Goal: Communication & Community: Answer question/provide support

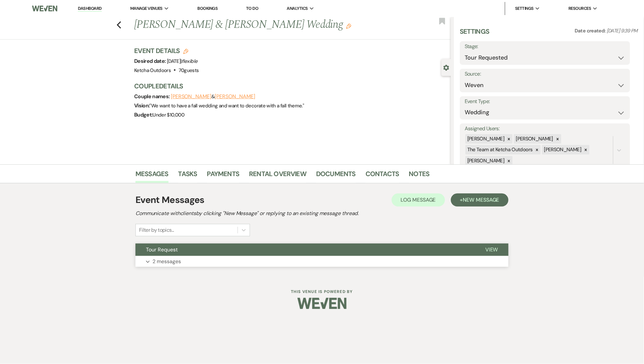
click at [490, 248] on span "View" at bounding box center [491, 249] width 13 height 7
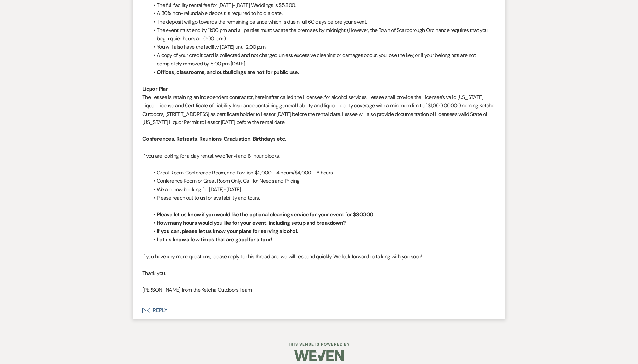
scroll to position [677, 0]
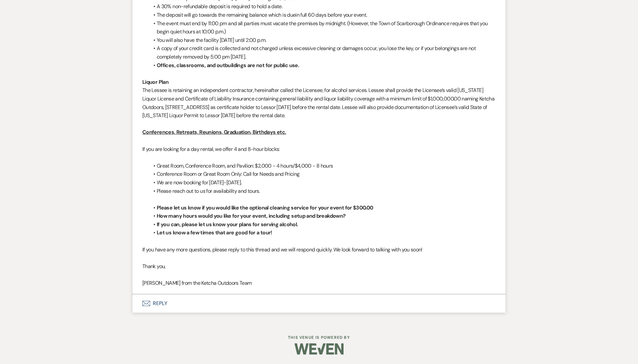
click at [161, 301] on button "Envelope Reply" at bounding box center [318, 303] width 373 height 18
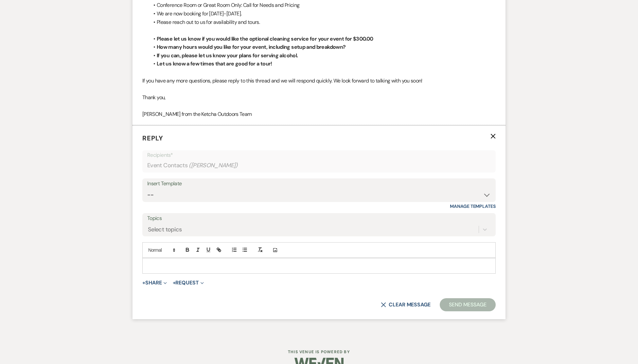
scroll to position [861, 0]
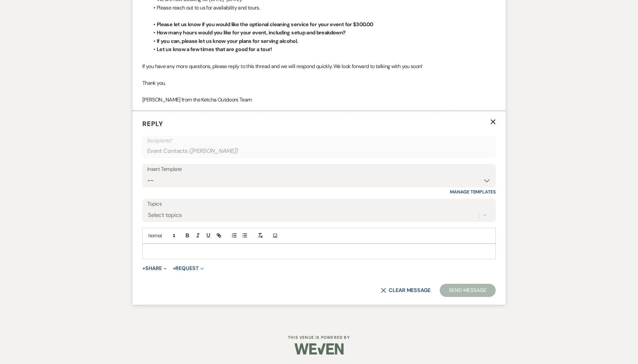
click at [167, 248] on p at bounding box center [319, 251] width 343 height 7
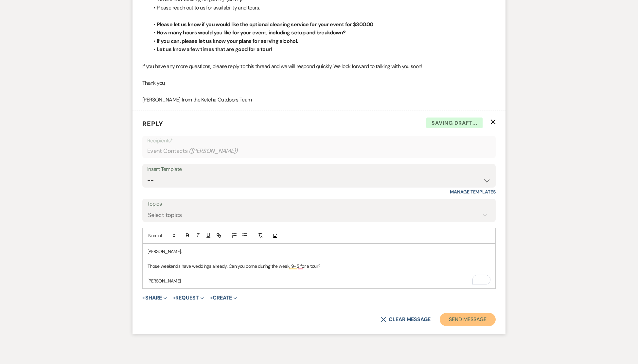
click at [454, 322] on button "Send Message" at bounding box center [468, 319] width 56 height 13
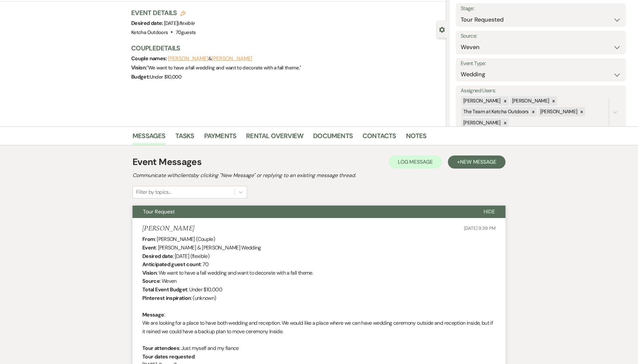
scroll to position [0, 0]
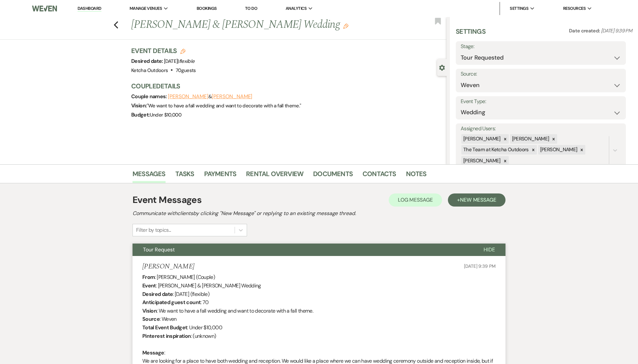
click at [89, 9] on link "Dashboard" at bounding box center [90, 9] width 24 height 6
